Goal: Find specific page/section: Find specific page/section

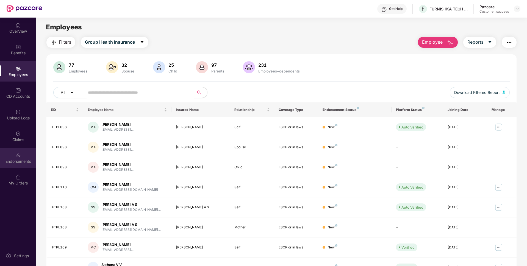
click at [0, 155] on div "Endorsements" at bounding box center [18, 158] width 36 height 21
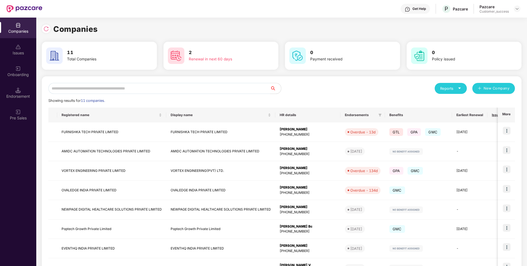
click at [105, 90] on input "text" at bounding box center [159, 88] width 222 height 11
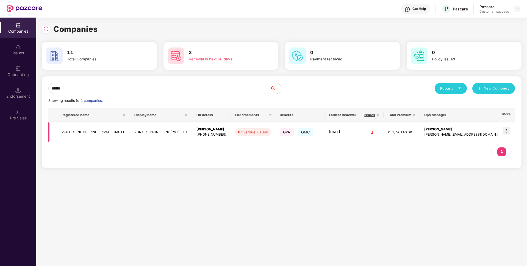
type input "******"
click at [77, 133] on td "VORTEX ENGINEERING PRIVATE LIMITED" at bounding box center [93, 133] width 73 height 20
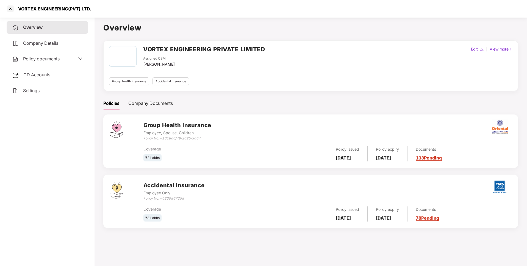
click at [43, 5] on div "VORTEX ENGINEERING(PVT) LTD." at bounding box center [48, 8] width 85 height 9
copy div "VORTEX ENGINEERING(PVT) LTD."
